Goal: Transaction & Acquisition: Download file/media

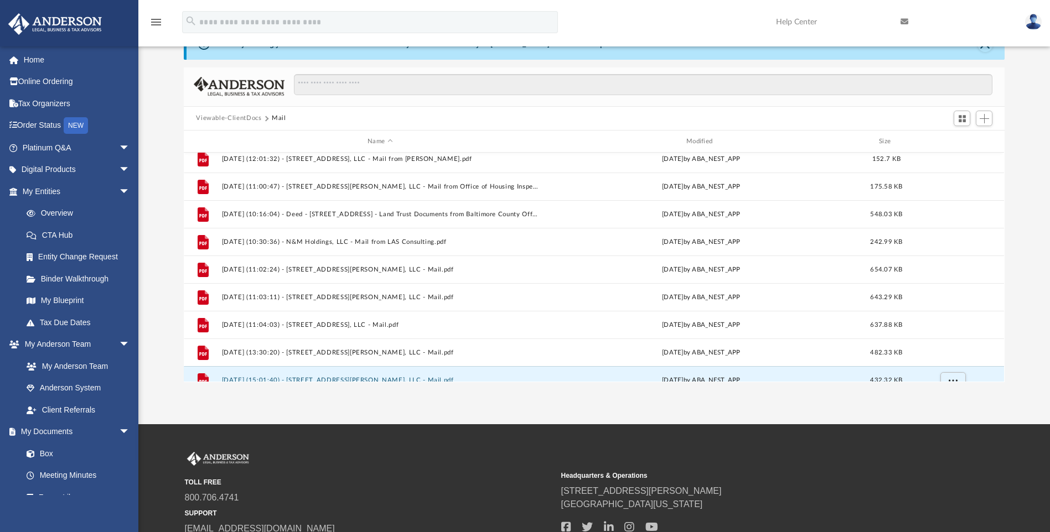
scroll to position [860, 0]
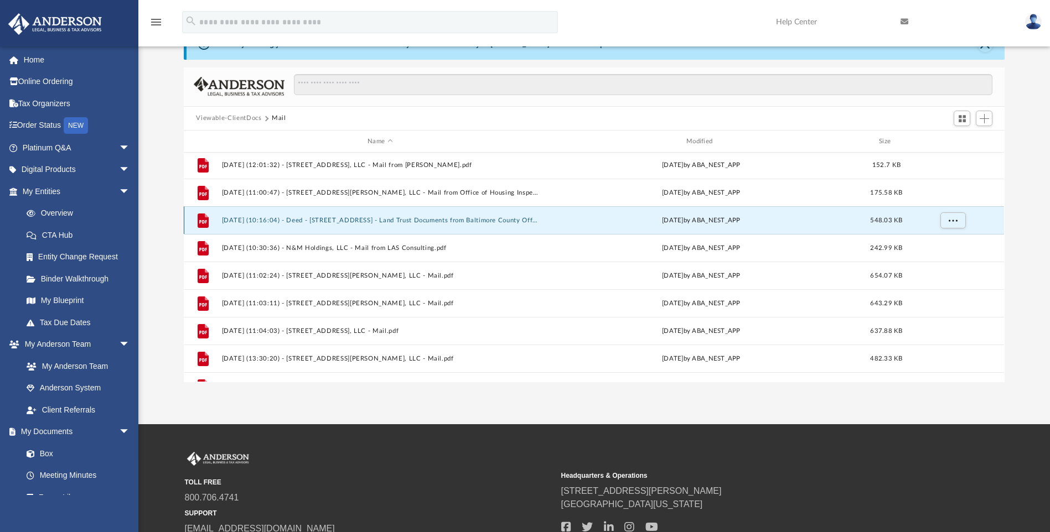
click at [413, 224] on button "[DATE] (10:16:04) - Deed - [STREET_ADDRESS] - Land Trust Documents from Baltimo…" at bounding box center [380, 220] width 317 height 7
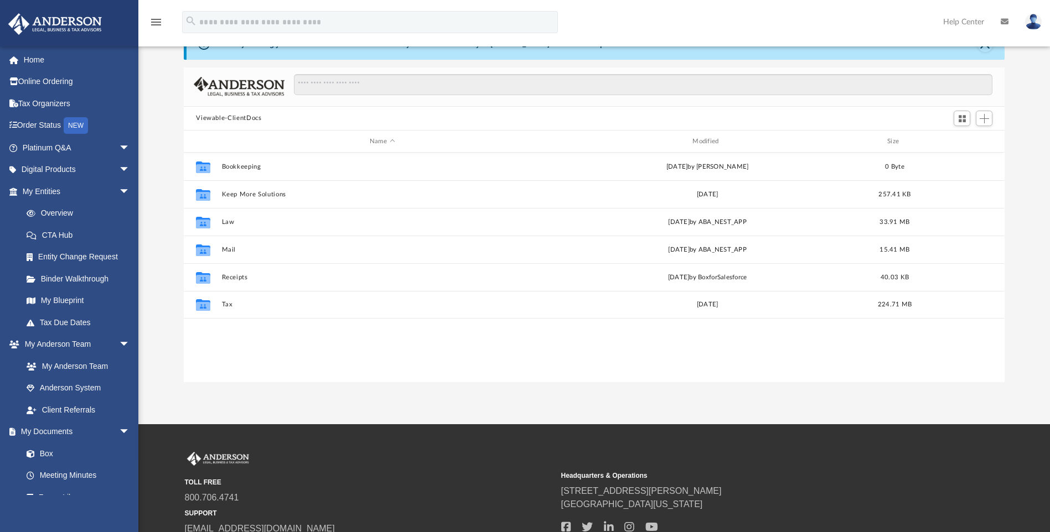
scroll to position [244, 812]
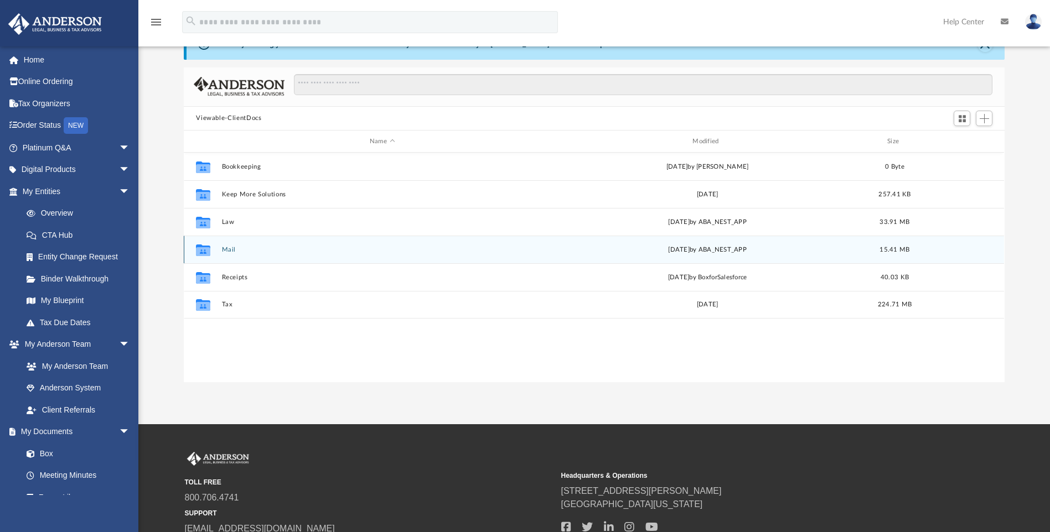
click at [226, 254] on div "Collaborated Folder Mail [DATE] by ABA_NEST_APP 15.41 MB" at bounding box center [594, 250] width 820 height 28
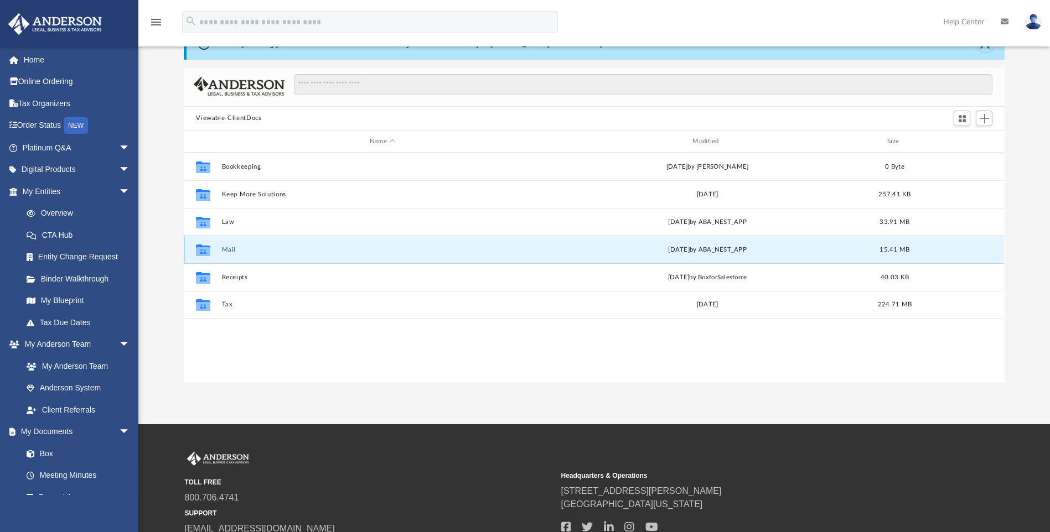
click at [226, 251] on button "Mail" at bounding box center [382, 249] width 320 height 7
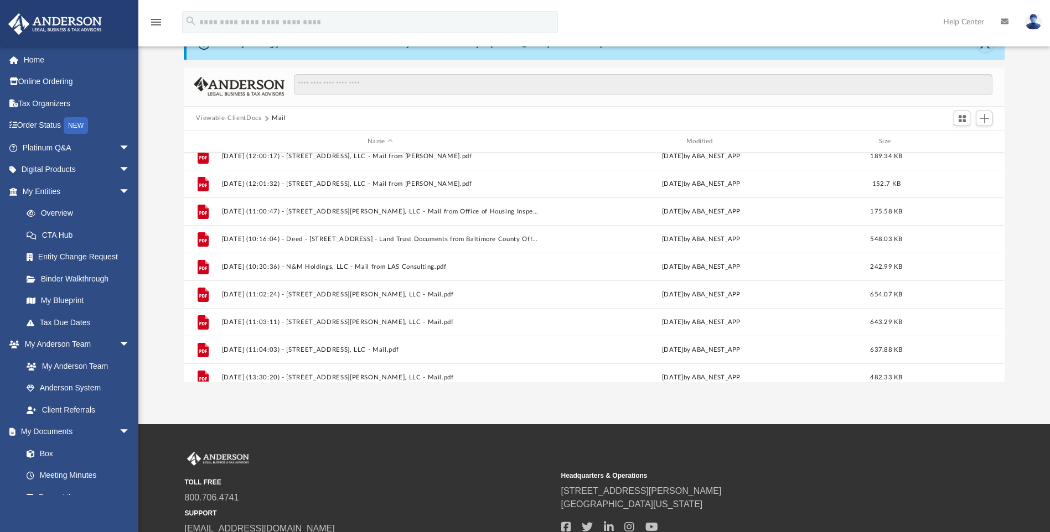
scroll to position [844, 0]
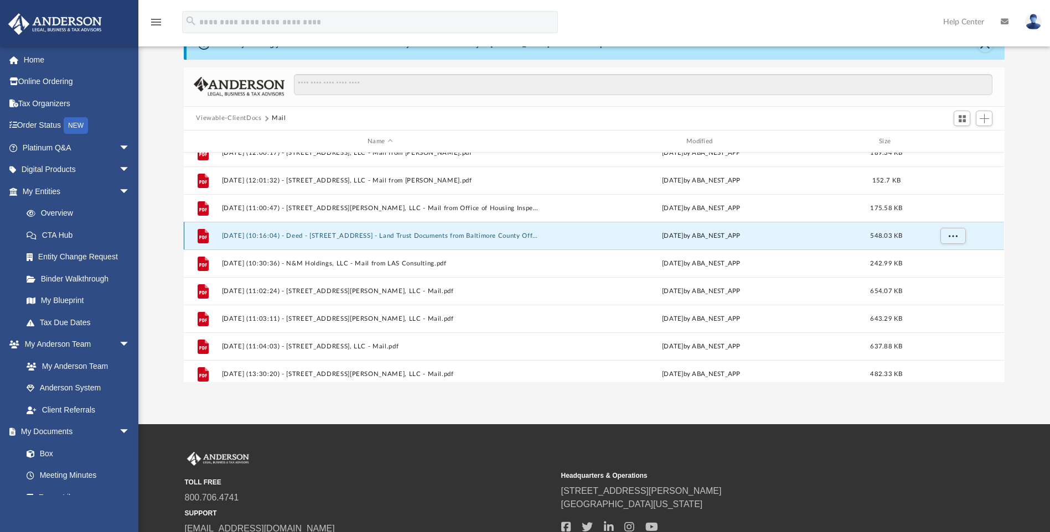
click at [388, 237] on button "[DATE] (10:16:04) - Deed - [STREET_ADDRESS] - Land Trust Documents from Baltimo…" at bounding box center [380, 235] width 317 height 7
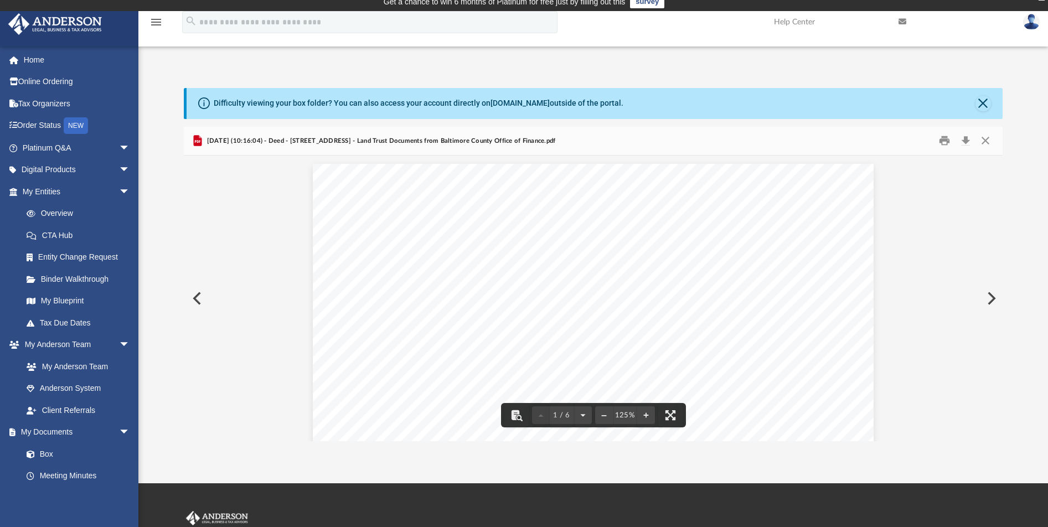
scroll to position [0, 0]
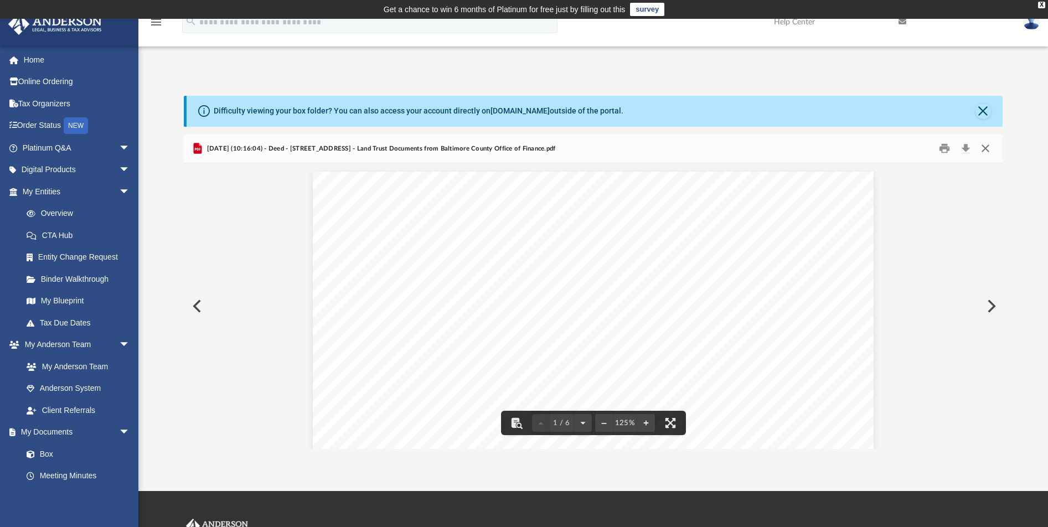
click at [985, 151] on button "Close" at bounding box center [985, 148] width 20 height 17
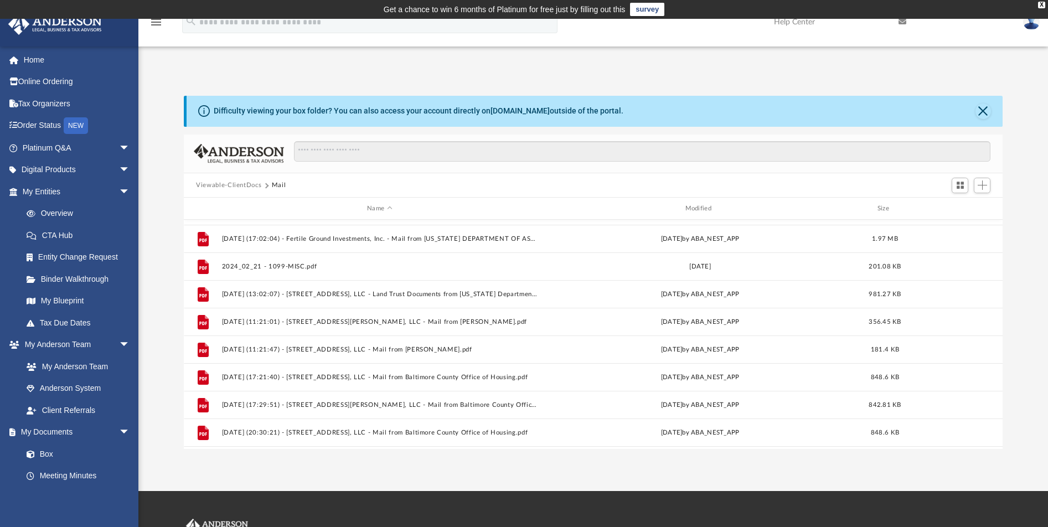
scroll to position [598, 0]
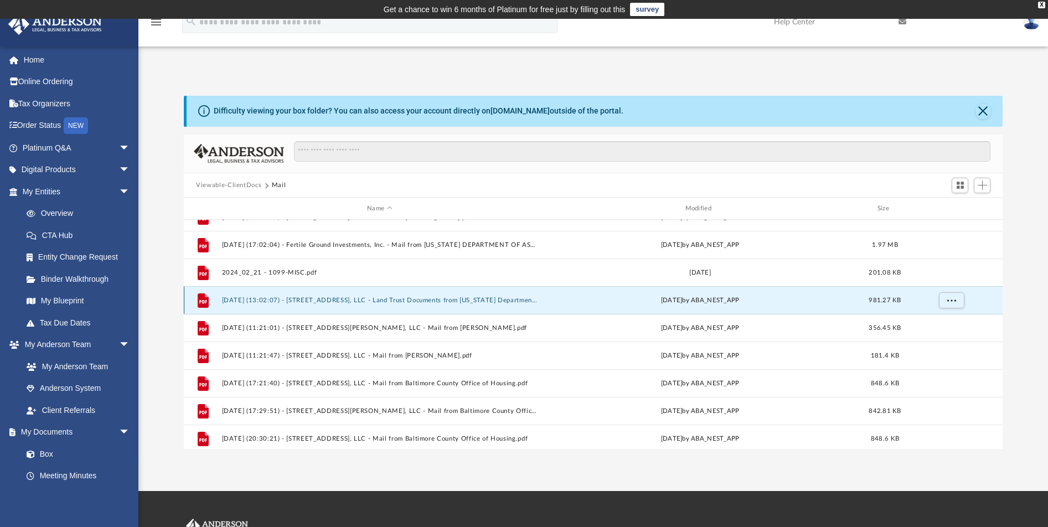
click at [427, 304] on button "[DATE] (13:02:07) - [STREET_ADDRESS], LLC - Land Trust Documents from [US_STATE…" at bounding box center [379, 300] width 315 height 7
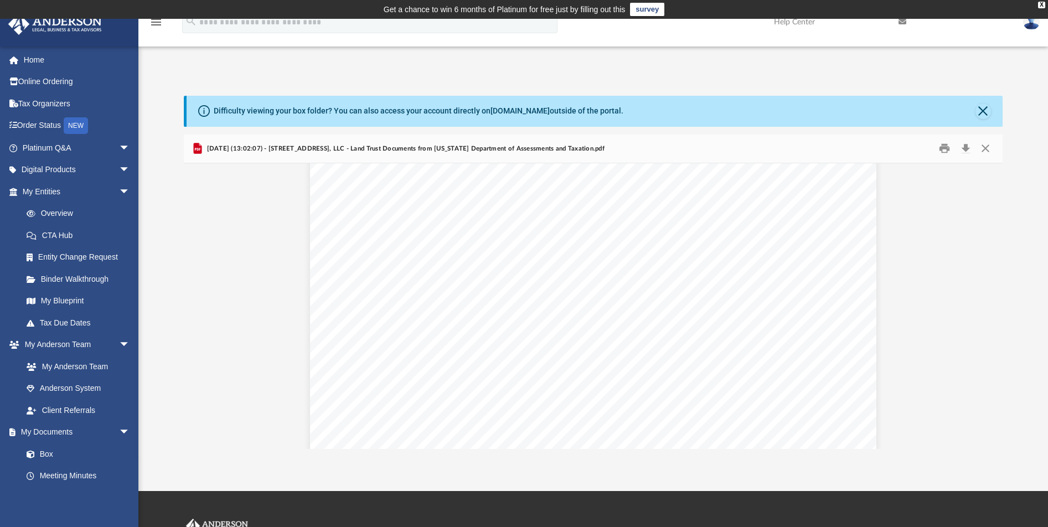
scroll to position [0, 0]
click at [982, 150] on button "Close" at bounding box center [985, 148] width 20 height 17
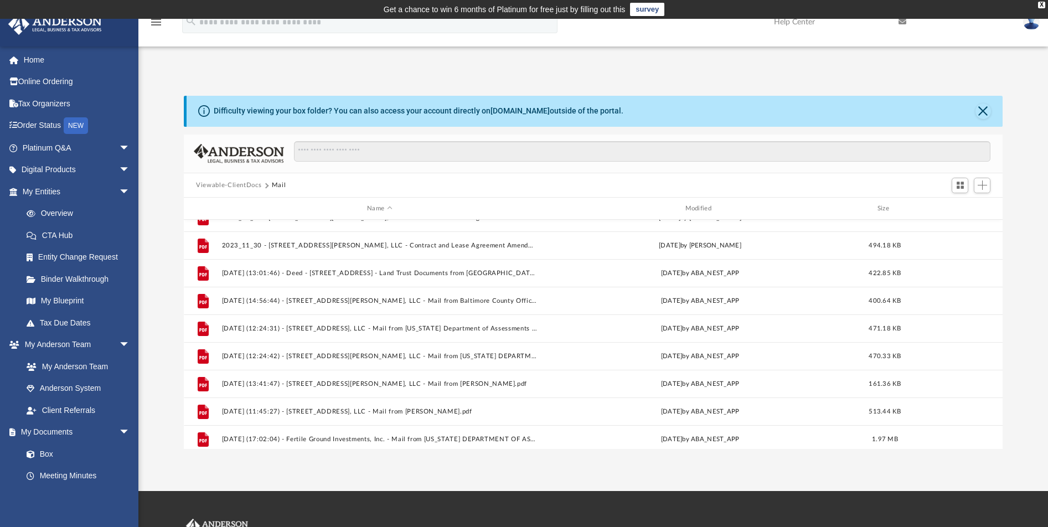
scroll to position [400, 0]
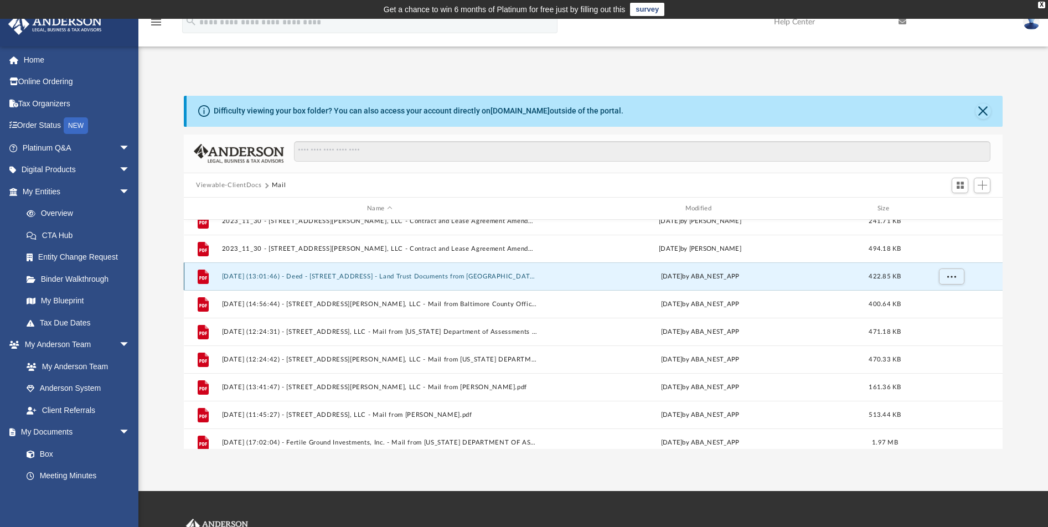
click at [457, 277] on button "[DATE] (13:01:46) - Deed - [STREET_ADDRESS] - Land Trust Documents from [GEOGRA…" at bounding box center [379, 276] width 315 height 7
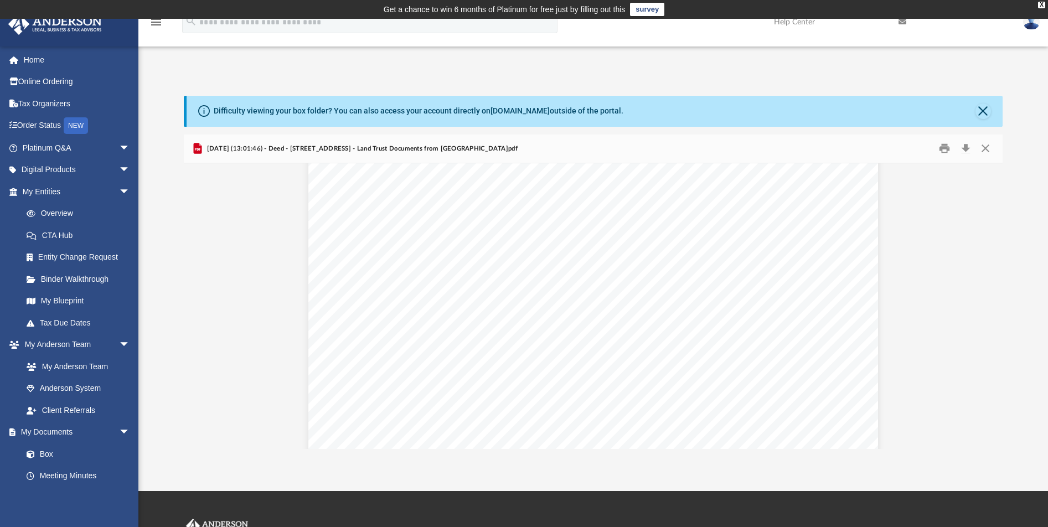
scroll to position [358, 0]
click at [963, 147] on button "Download" at bounding box center [965, 148] width 20 height 17
